Goal: Task Accomplishment & Management: Use online tool/utility

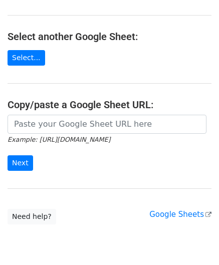
scroll to position [100, 0]
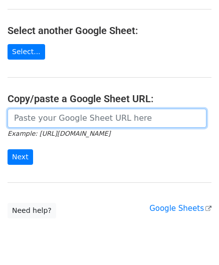
click at [51, 120] on input "url" at bounding box center [107, 118] width 199 height 19
paste input "[URL][DOMAIN_NAME]"
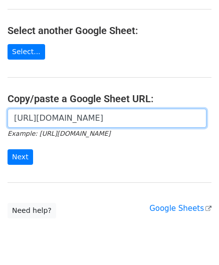
scroll to position [0, 211]
type input "[URL][DOMAIN_NAME]"
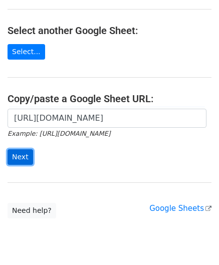
click at [22, 154] on input "Next" at bounding box center [21, 157] width 26 height 16
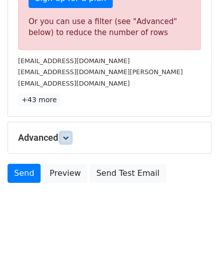
click at [67, 137] on icon at bounding box center [66, 138] width 6 height 6
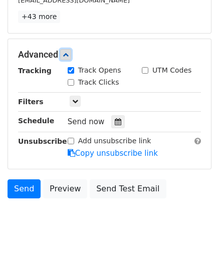
scroll to position [421, 0]
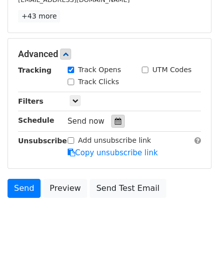
click at [115, 118] on icon at bounding box center [118, 121] width 7 height 7
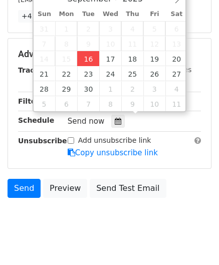
type input "[DATE] 12:00"
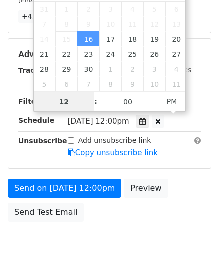
paste input "Hour"
type input "1"
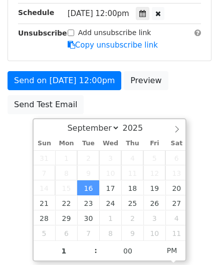
type input "[DATE] 13:00"
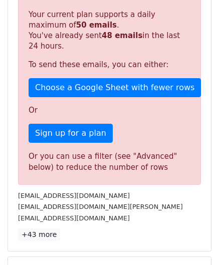
scroll to position [459, 0]
